Goal: Task Accomplishment & Management: Use online tool/utility

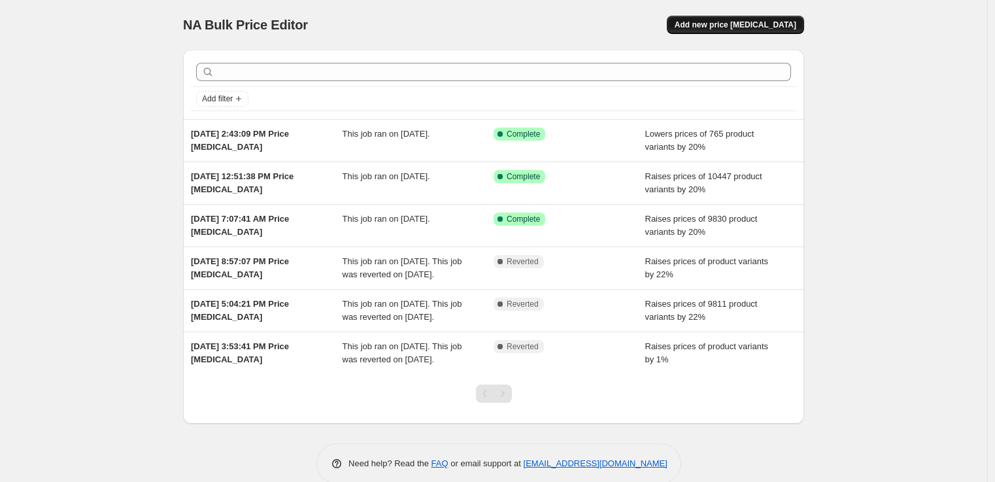
click at [719, 31] on button "Add new price [MEDICAL_DATA]" at bounding box center [735, 25] width 137 height 18
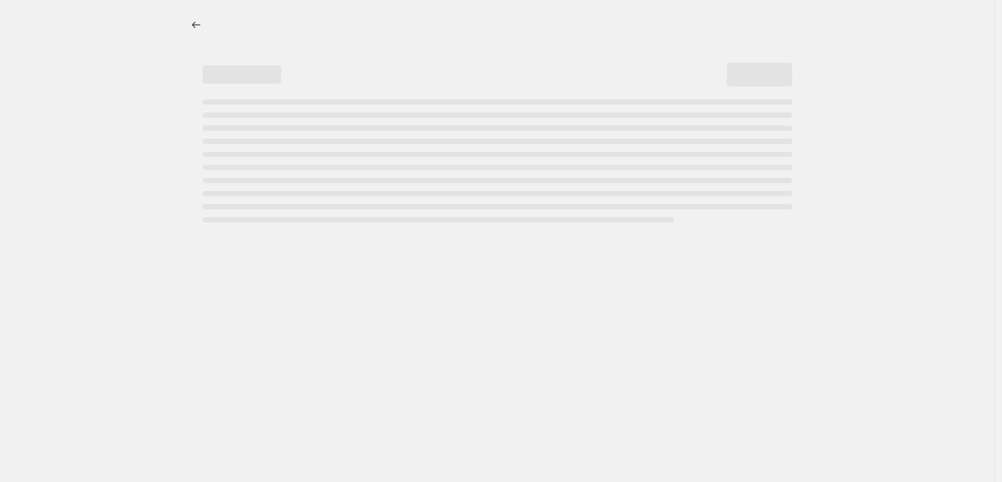
select select "percentage"
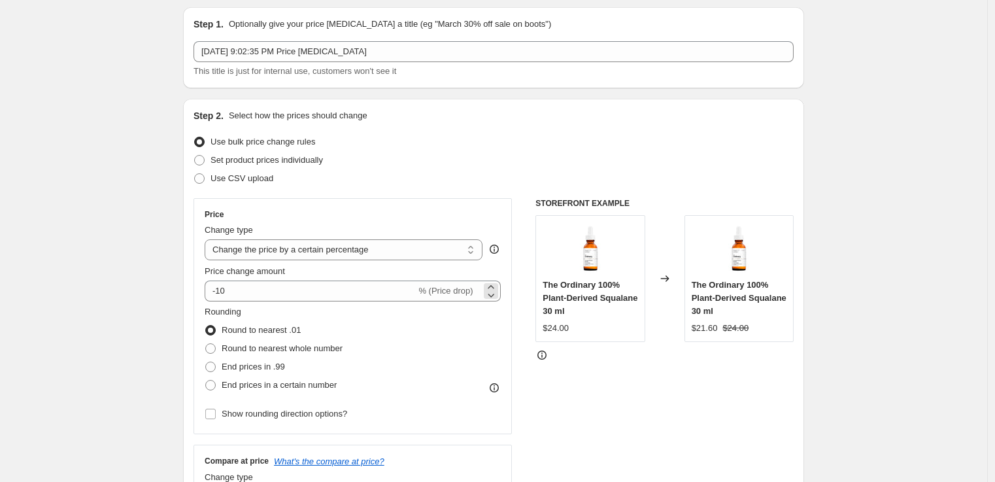
scroll to position [49, 0]
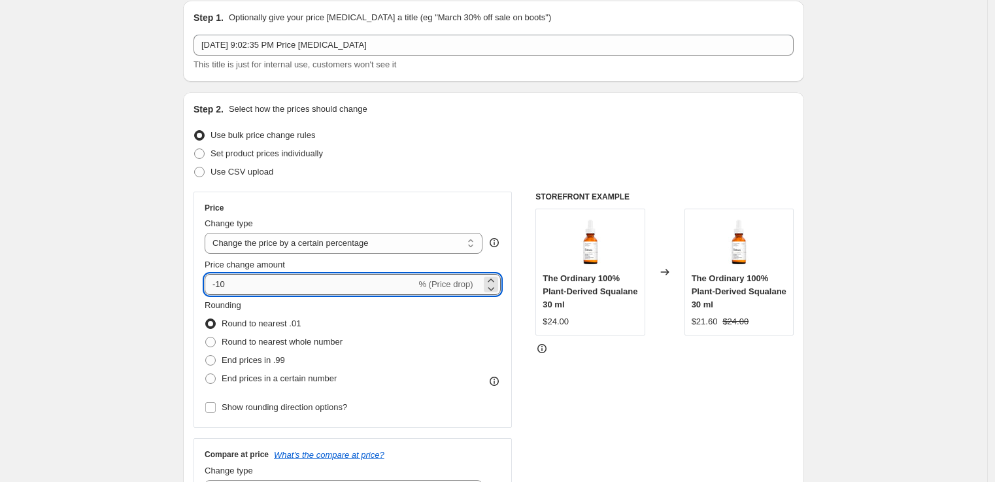
click at [361, 289] on input "-10" at bounding box center [310, 284] width 211 height 21
drag, startPoint x: 222, startPoint y: 284, endPoint x: 237, endPoint y: 286, distance: 15.8
click at [237, 286] on input "-10" at bounding box center [310, 284] width 211 height 21
drag, startPoint x: 222, startPoint y: 281, endPoint x: 244, endPoint y: 289, distance: 22.9
click at [243, 288] on input "-10" at bounding box center [310, 284] width 211 height 21
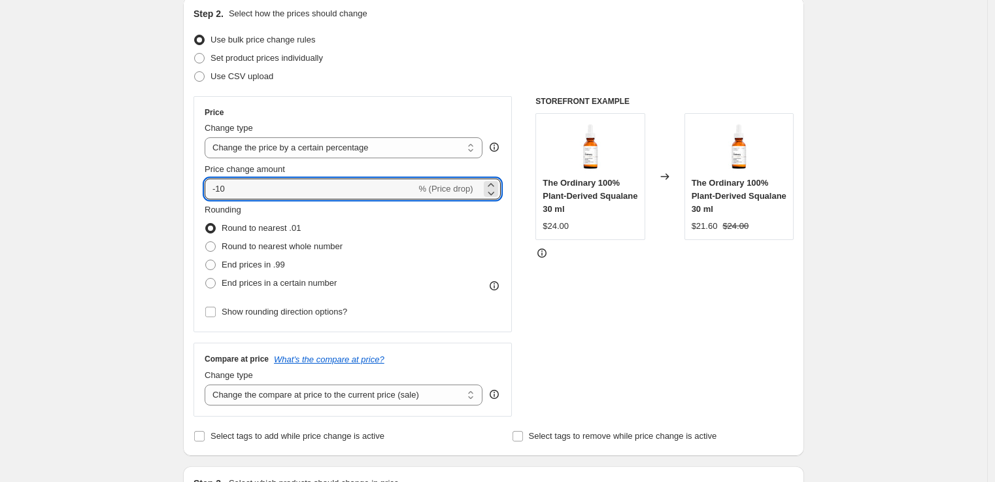
scroll to position [408, 0]
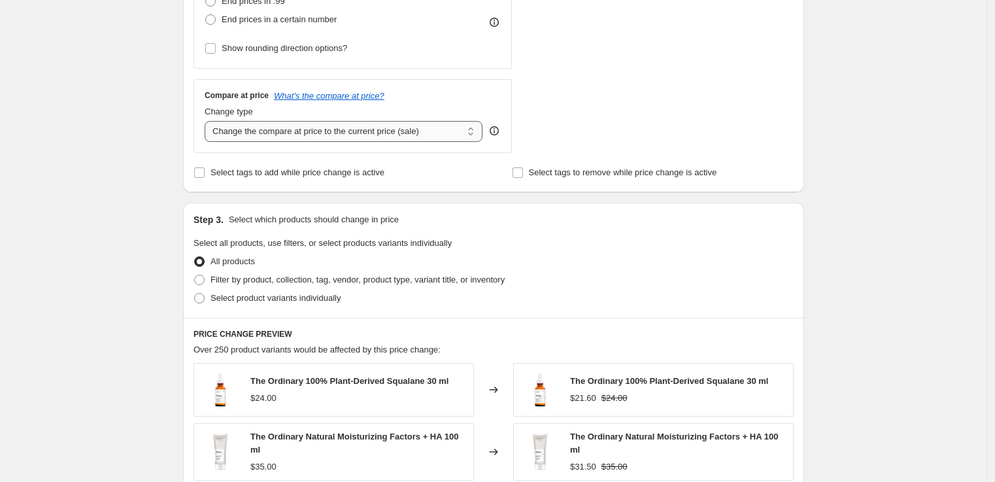
click at [417, 131] on select "Change the compare at price to the current price (sale) Change the compare at p…" at bounding box center [344, 131] width 278 height 21
select select "no_change"
click at [208, 121] on select "Change the compare at price to the current price (sale) Change the compare at p…" at bounding box center [344, 131] width 278 height 21
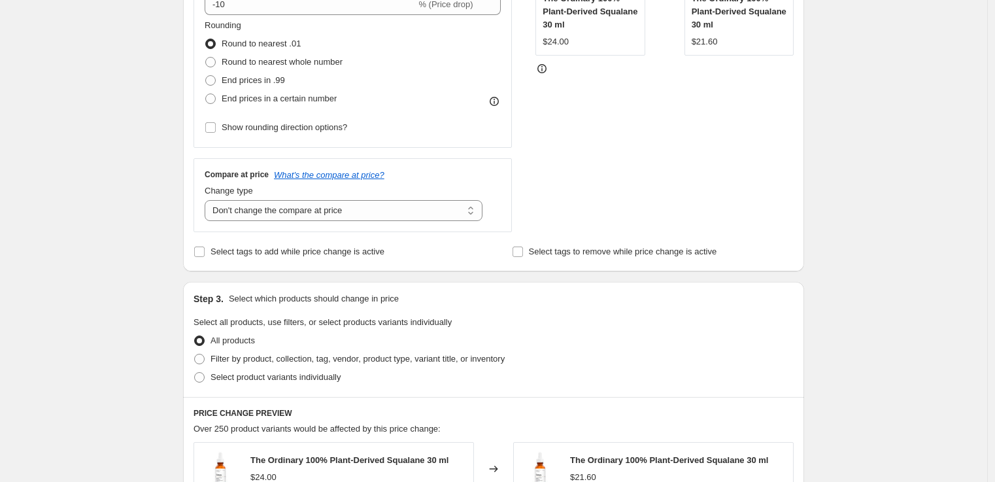
scroll to position [252, 0]
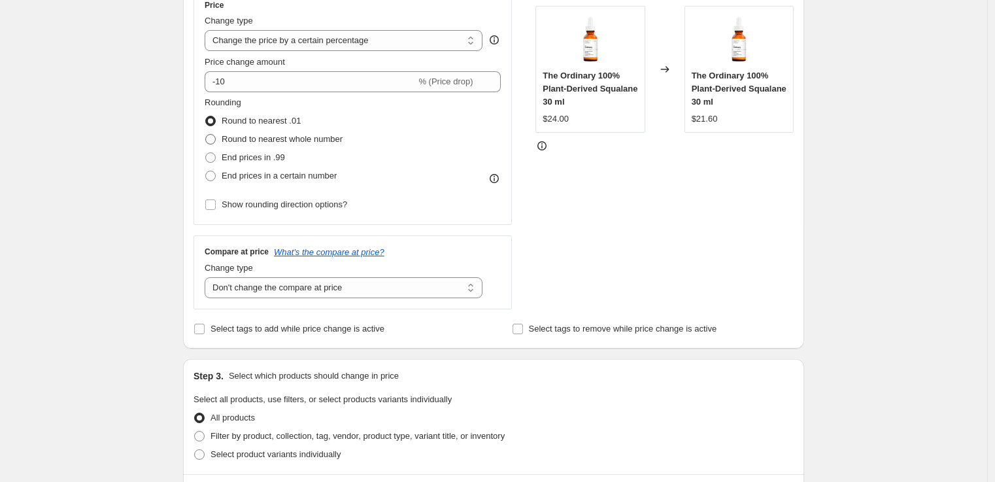
click at [243, 138] on span "Round to nearest whole number" at bounding box center [282, 139] width 121 height 10
click at [206, 135] on input "Round to nearest whole number" at bounding box center [205, 134] width 1 height 1
radio input "true"
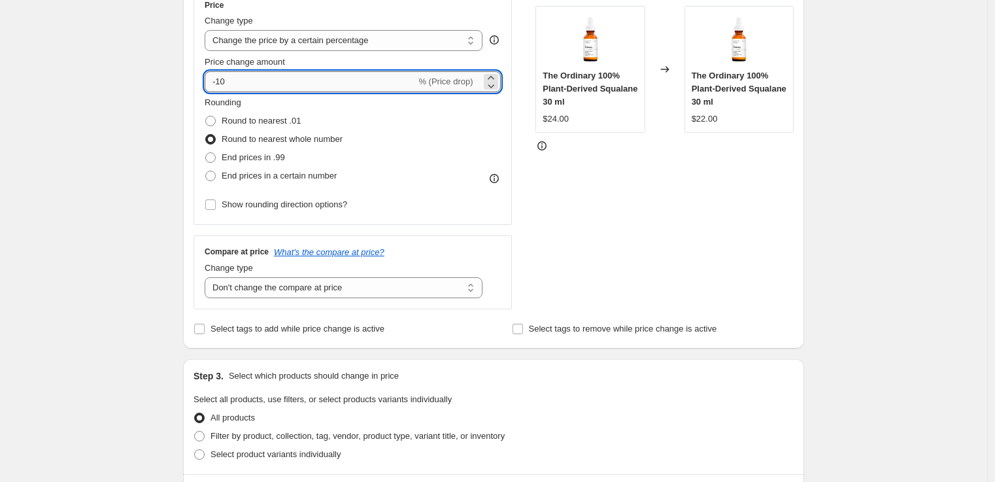
drag, startPoint x: 221, startPoint y: 82, endPoint x: 233, endPoint y: 86, distance: 12.2
click at [233, 86] on input "-10" at bounding box center [310, 81] width 211 height 21
type input "-15"
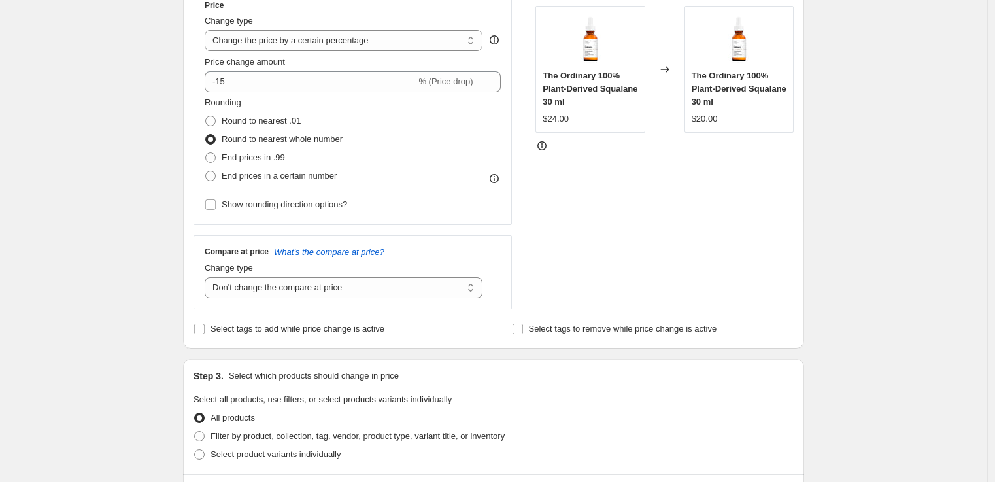
click at [390, 130] on div "Rounding Round to nearest .01 Round to nearest whole number End prices in .99 E…" at bounding box center [353, 140] width 296 height 89
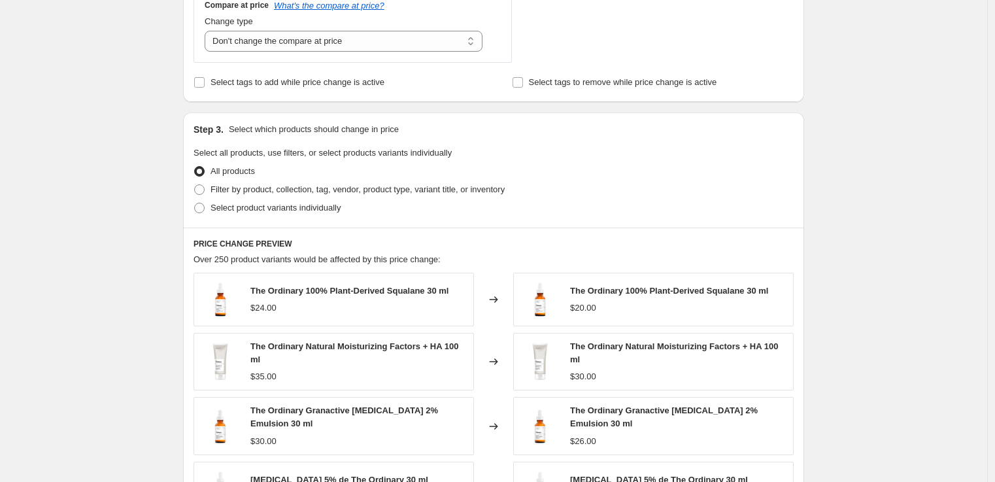
scroll to position [501, 0]
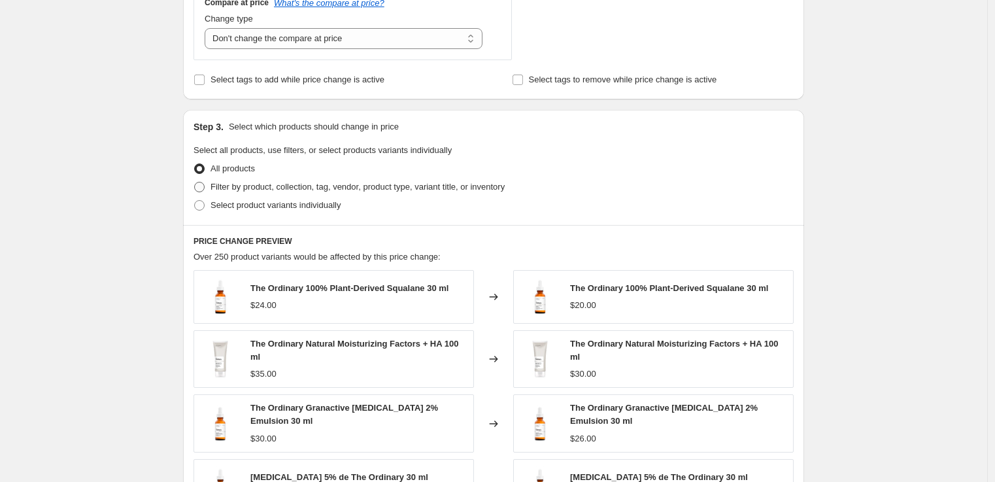
click at [270, 186] on span "Filter by product, collection, tag, vendor, product type, variant title, or inv…" at bounding box center [357, 187] width 294 height 10
click at [195, 182] on input "Filter by product, collection, tag, vendor, product type, variant title, or inv…" at bounding box center [194, 182] width 1 height 1
radio input "true"
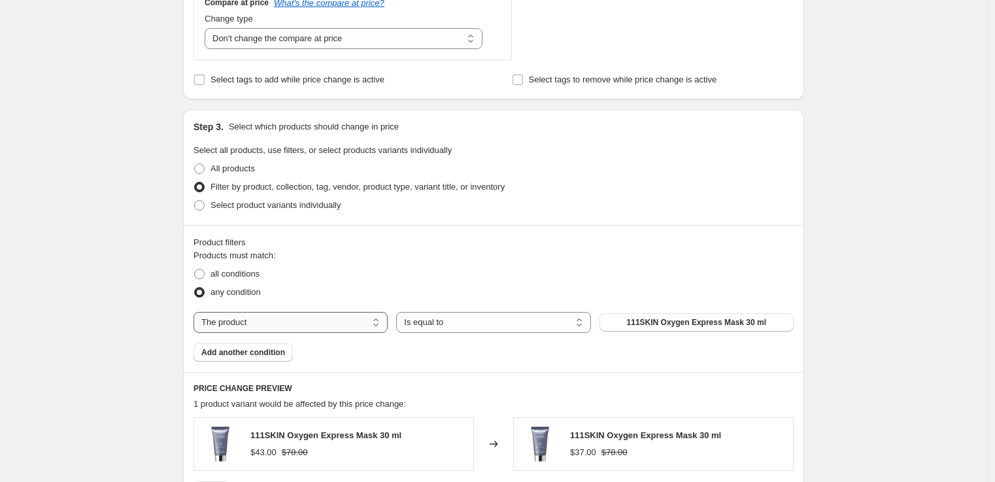
click at [297, 325] on select "The product The product's collection The product's tag The product's vendor The…" at bounding box center [290, 322] width 194 height 21
select select "tag"
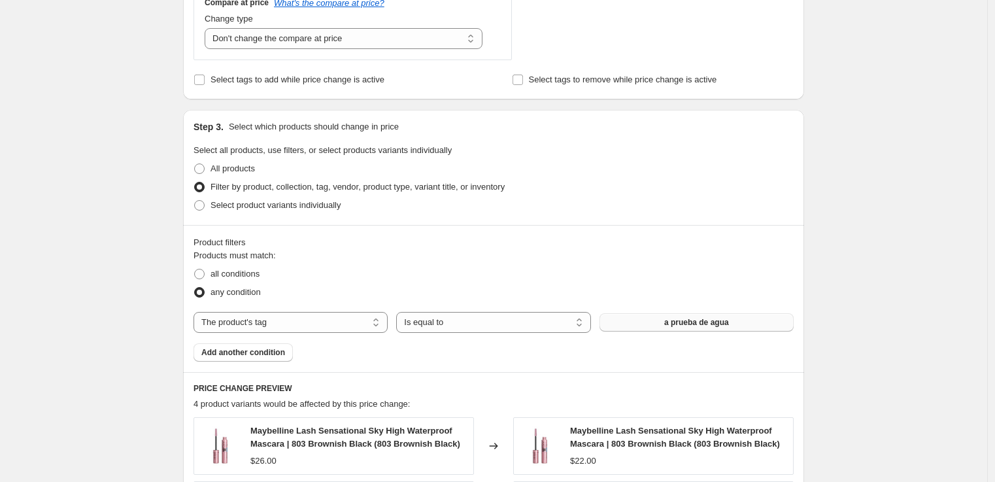
click at [652, 325] on button "a prueba de agua" at bounding box center [696, 322] width 194 height 18
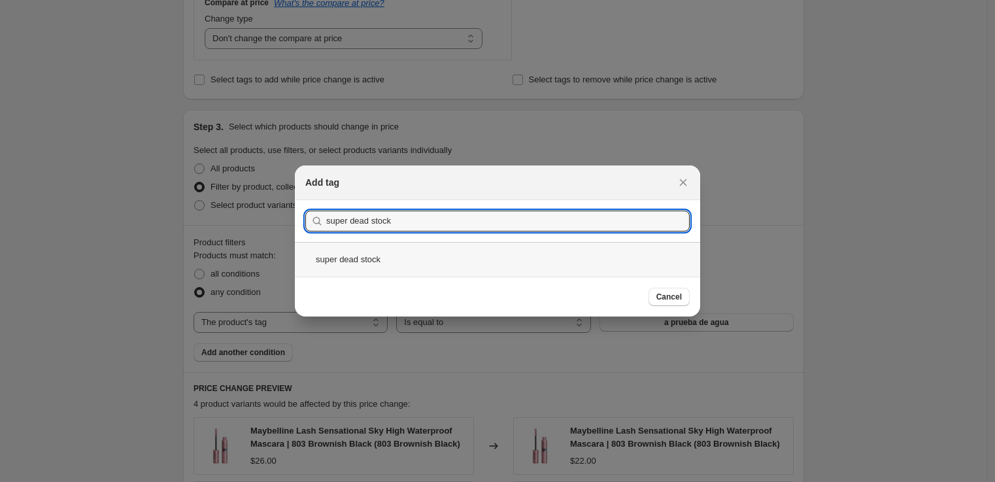
type input "super dead stock"
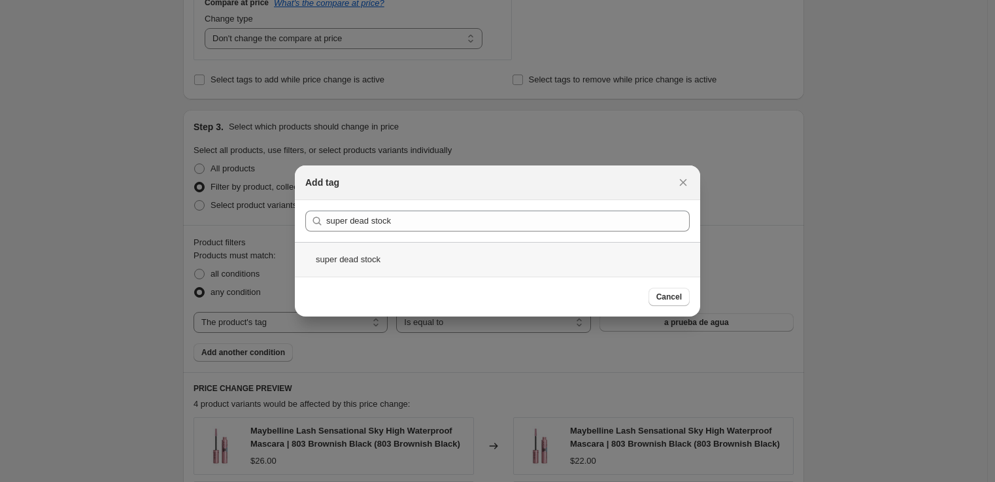
click at [433, 260] on div "super dead stock" at bounding box center [497, 259] width 405 height 35
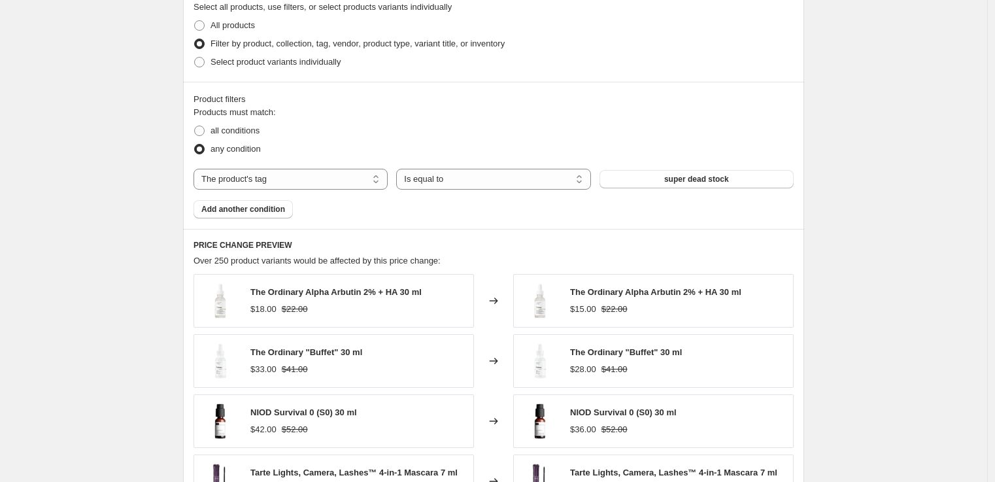
scroll to position [646, 0]
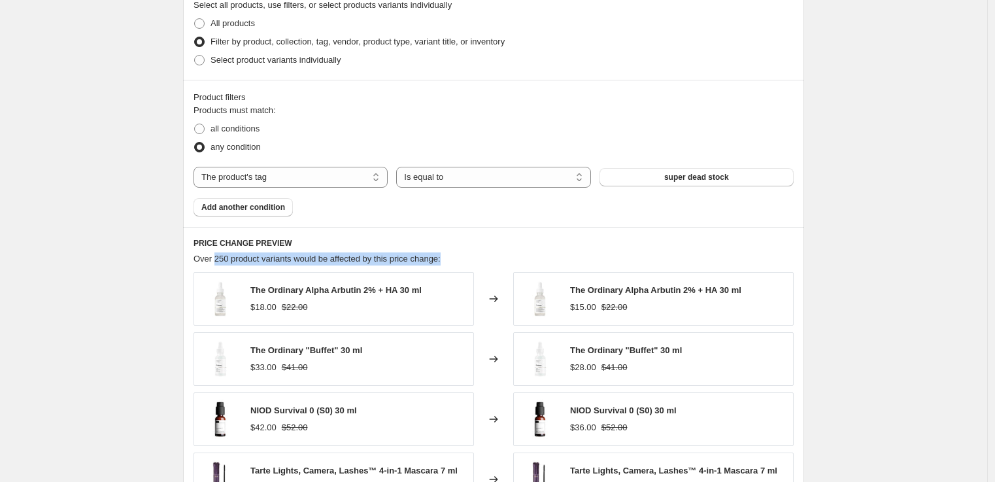
drag, startPoint x: 225, startPoint y: 259, endPoint x: 540, endPoint y: 258, distance: 315.0
click at [540, 258] on div "Over 250 product variants would be affected by this price change:" at bounding box center [493, 258] width 600 height 13
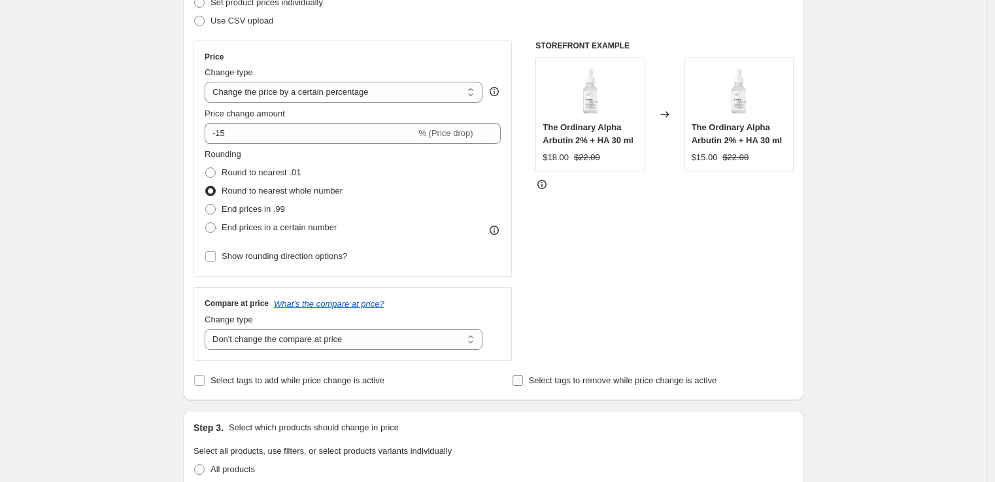
scroll to position [190, 0]
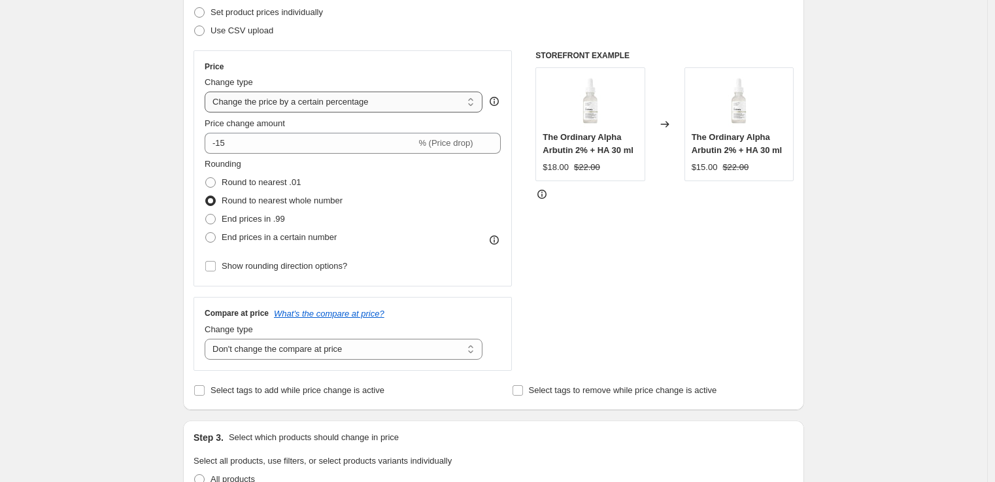
click at [478, 105] on select "Change the price to a certain amount Change the price by a certain amount Chang…" at bounding box center [344, 101] width 278 height 21
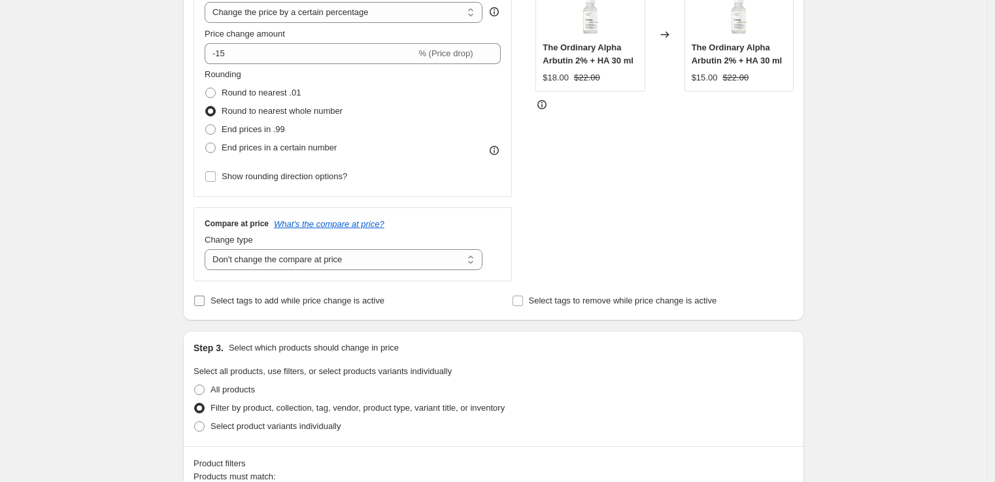
scroll to position [287, 0]
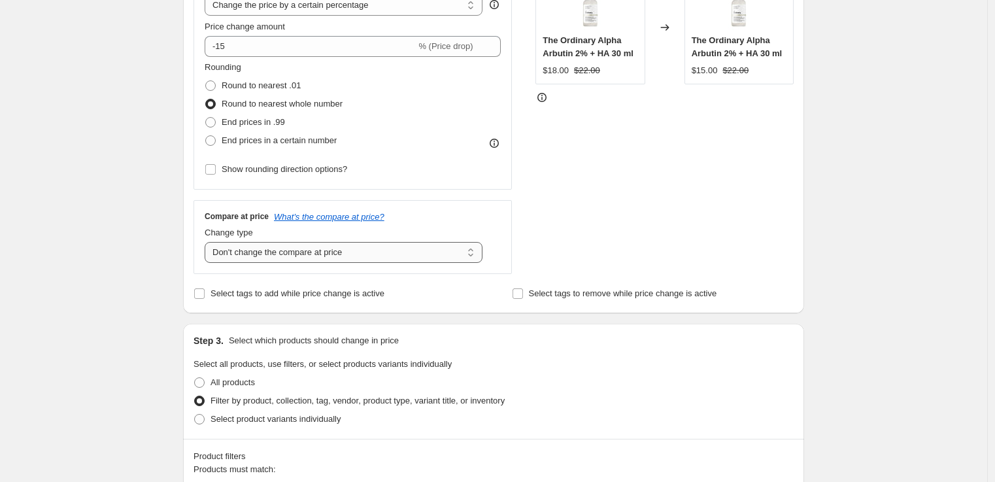
click at [355, 254] on select "Change the compare at price to the current price (sale) Change the compare at p…" at bounding box center [344, 252] width 278 height 21
click at [208, 242] on select "Change the compare at price to the current price (sale) Change the compare at p…" at bounding box center [344, 252] width 278 height 21
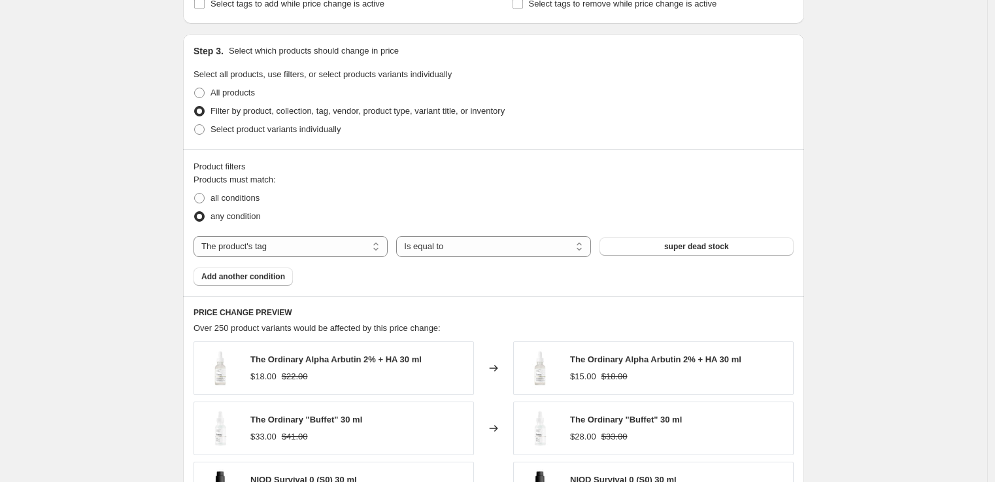
scroll to position [581, 0]
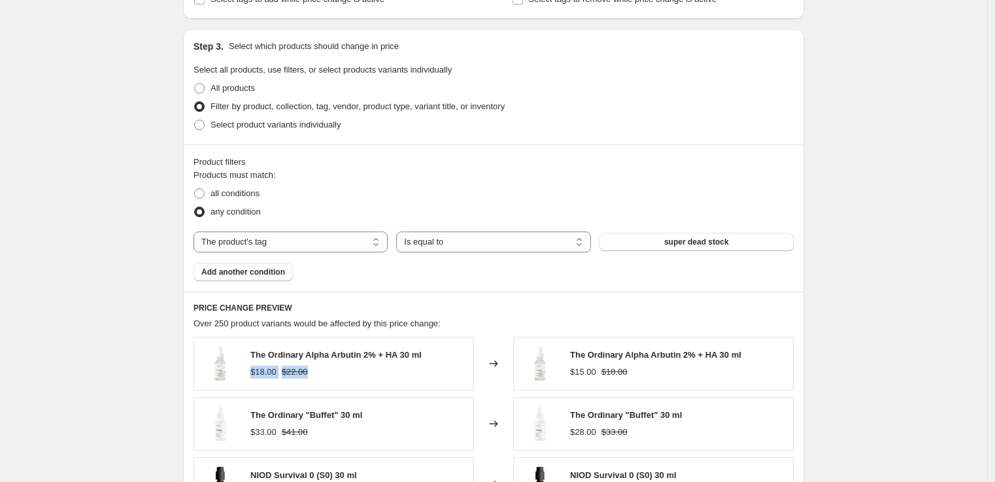
drag, startPoint x: 254, startPoint y: 368, endPoint x: 346, endPoint y: 378, distance: 92.1
click at [346, 378] on div "The Ordinary Alpha Arbutin 2% + HA 30 ml $18.00 $22.00" at bounding box center [333, 364] width 280 height 54
drag, startPoint x: 252, startPoint y: 375, endPoint x: 330, endPoint y: 370, distance: 77.9
click at [330, 370] on div "The Ordinary Alpha Arbutin 2% + HA 30 ml $18.00 $22.00" at bounding box center [333, 364] width 280 height 54
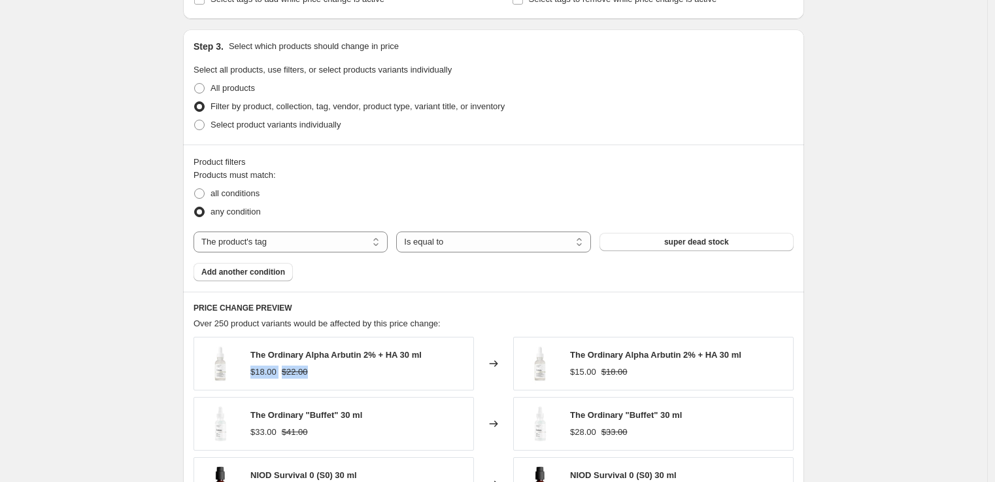
click at [330, 370] on div "$18.00 $22.00" at bounding box center [335, 371] width 171 height 13
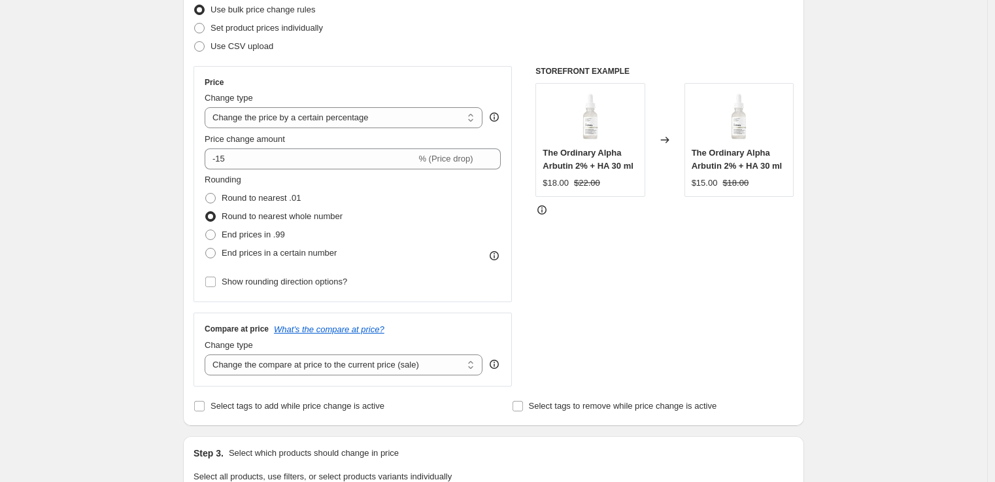
scroll to position [167, 0]
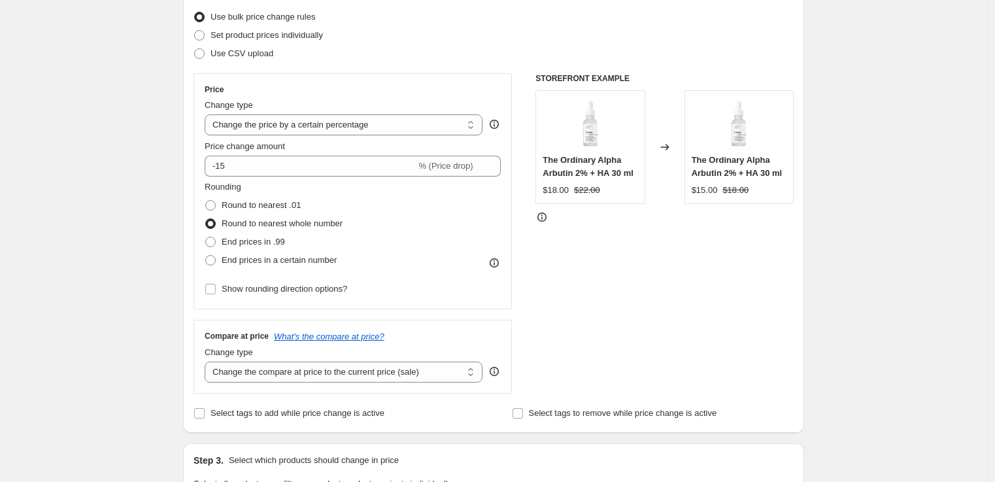
click at [457, 217] on div "Rounding Round to nearest .01 Round to nearest whole number End prices in .99 E…" at bounding box center [353, 224] width 296 height 89
click at [289, 375] on select "Change the compare at price to the current price (sale) Change the compare at p…" at bounding box center [344, 371] width 278 height 21
select select "no_change"
click at [208, 361] on select "Change the compare at price to the current price (sale) Change the compare at p…" at bounding box center [344, 371] width 278 height 21
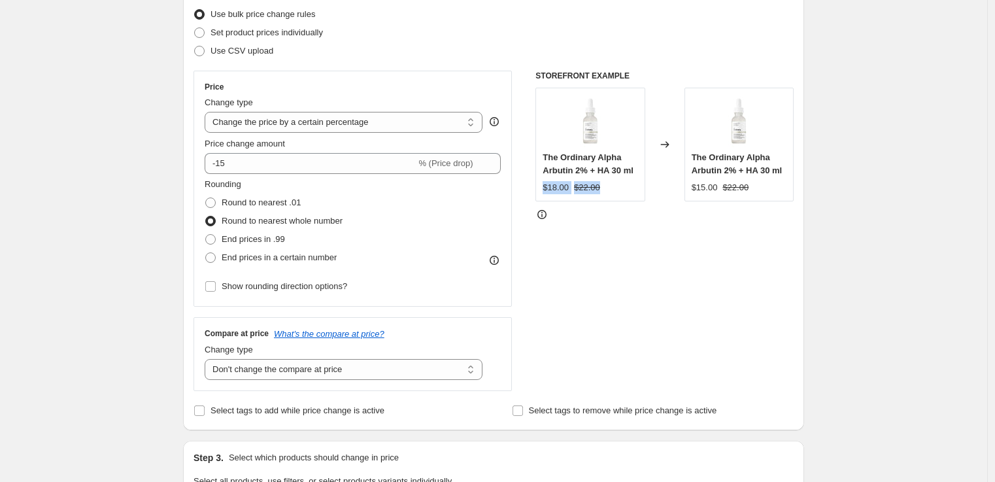
drag, startPoint x: 548, startPoint y: 201, endPoint x: 617, endPoint y: 207, distance: 69.6
click at [617, 201] on div "The Ordinary Alpha Arbutin 2% + HA 30 ml $18.00 $22.00" at bounding box center [589, 145] width 109 height 114
click at [646, 311] on div "STOREFRONT EXAMPLE The Ordinary Alpha Arbutin 2% + HA 30 ml $18.00 $22.00 Chang…" at bounding box center [664, 231] width 258 height 320
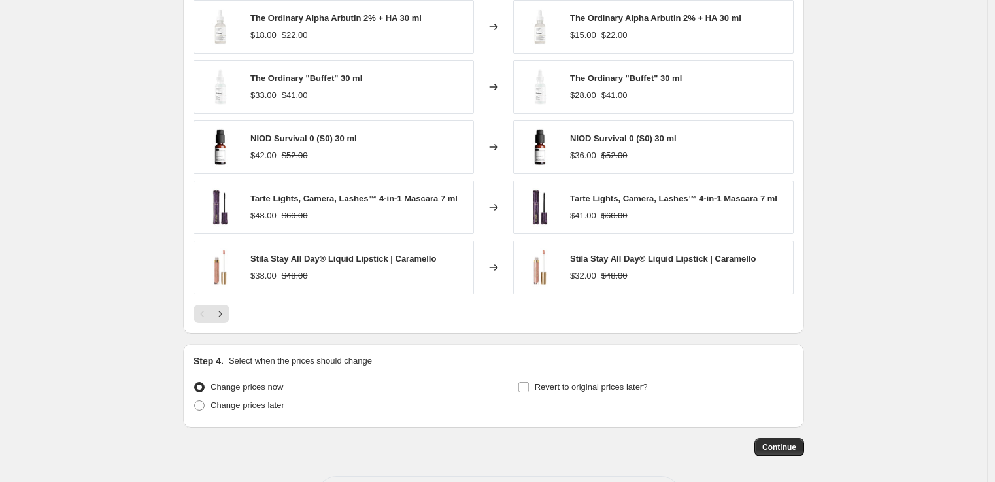
scroll to position [972, 0]
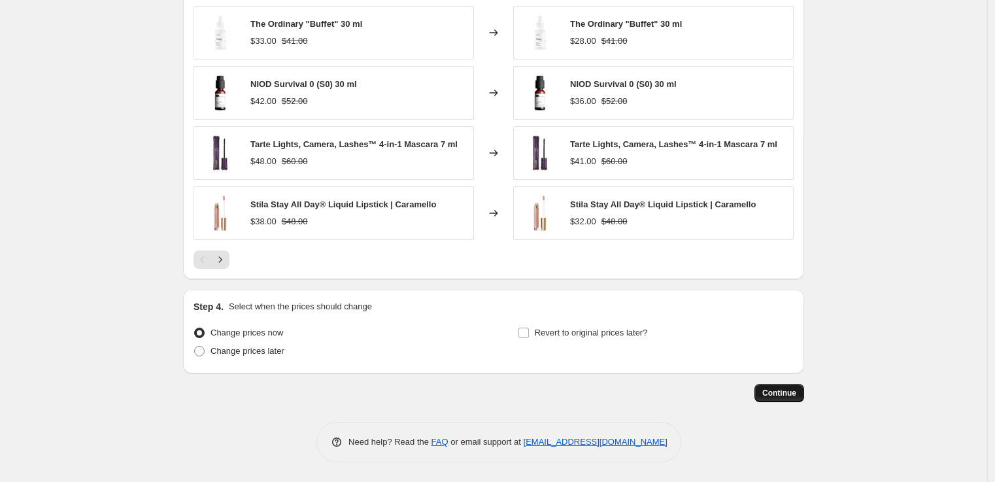
click at [778, 395] on span "Continue" at bounding box center [779, 393] width 34 height 10
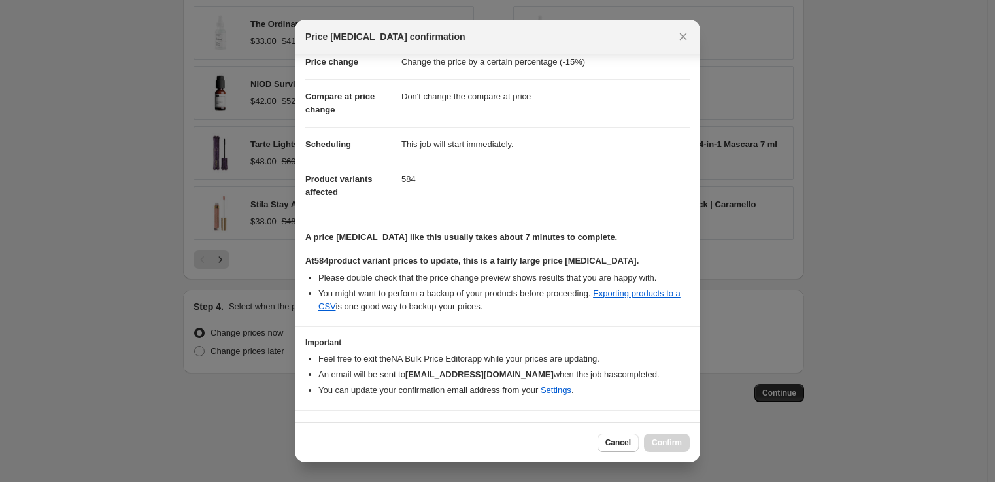
scroll to position [60, 0]
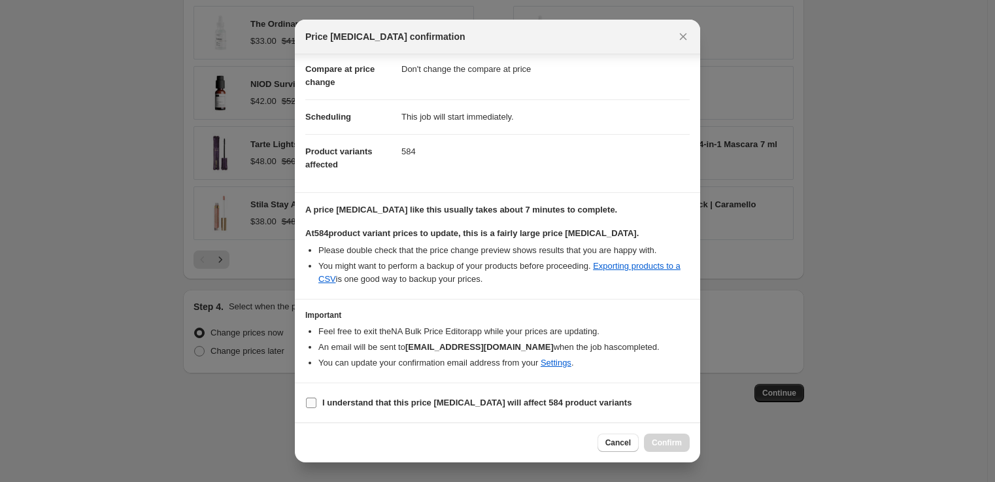
drag, startPoint x: 494, startPoint y: 404, endPoint x: 525, endPoint y: 408, distance: 31.1
click at [494, 404] on b "I understand that this price change job will affect 584 product variants" at bounding box center [476, 402] width 309 height 10
click at [316, 404] on input "I understand that this price change job will affect 584 product variants" at bounding box center [311, 402] width 10 height 10
checkbox input "true"
click at [684, 442] on button "Confirm" at bounding box center [667, 442] width 46 height 18
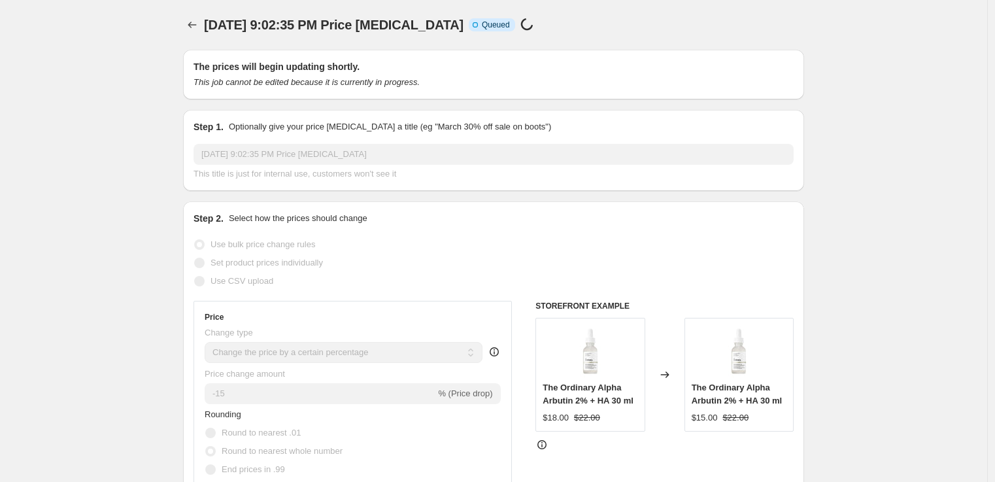
scroll to position [972, 0]
